Goal: Find specific page/section: Find specific page/section

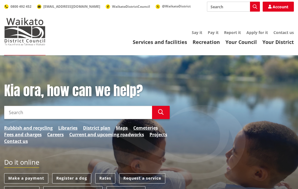
click at [109, 179] on link "Rates" at bounding box center [105, 178] width 20 height 10
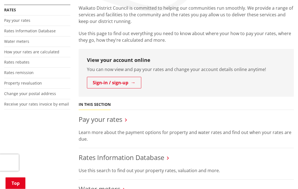
scroll to position [107, 0]
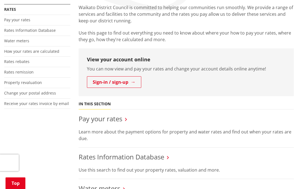
click at [117, 82] on link "Sign-in / sign-up" at bounding box center [114, 82] width 54 height 12
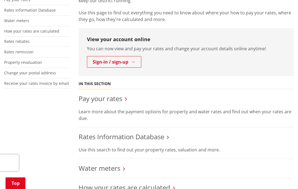
scroll to position [131, 0]
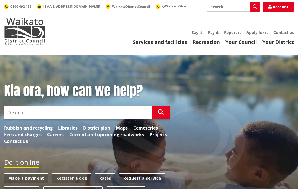
click at [41, 128] on link "Rubbish and recycling" at bounding box center [28, 128] width 49 height 7
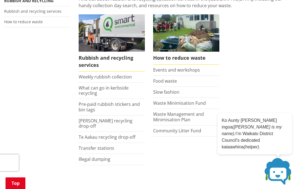
scroll to position [121, 0]
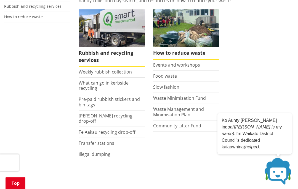
click at [102, 140] on link "Transfer stations" at bounding box center [97, 143] width 36 height 6
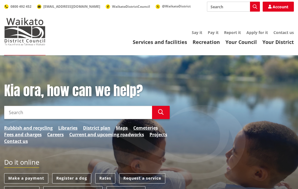
click at [41, 130] on link "Rubbish and recycling" at bounding box center [28, 128] width 49 height 7
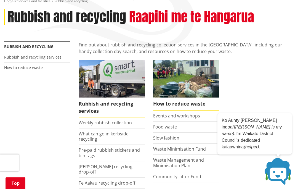
scroll to position [81, 0]
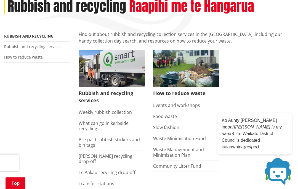
click at [101, 180] on link "Transfer stations" at bounding box center [97, 183] width 36 height 6
